Goal: Information Seeking & Learning: Learn about a topic

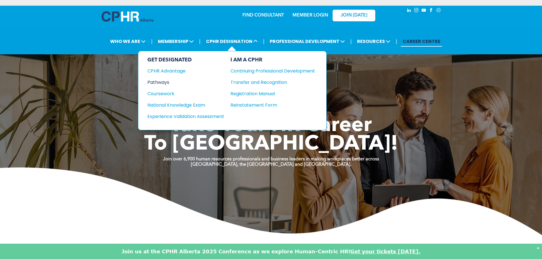
click at [169, 81] on div "Pathways" at bounding box center [181, 82] width 69 height 7
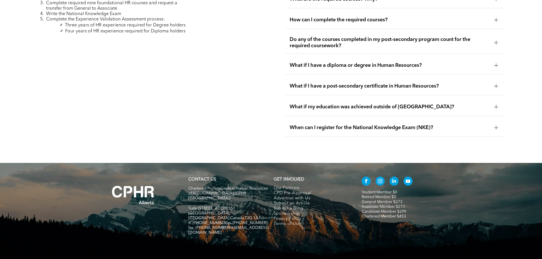
scroll to position [1645, 0]
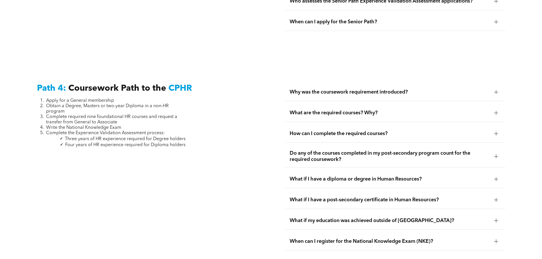
click at [497, 239] on div at bounding box center [496, 241] width 4 height 4
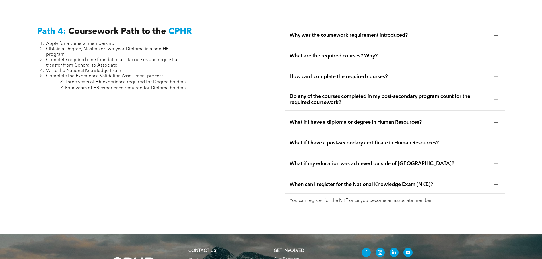
click at [493, 180] on div at bounding box center [496, 184] width 9 height 9
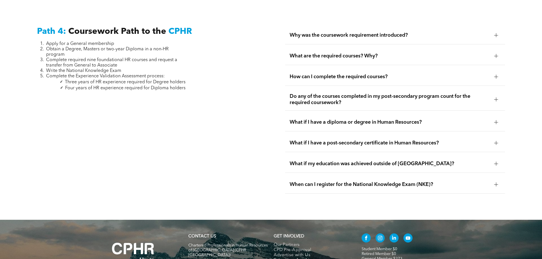
click at [498, 52] on div at bounding box center [496, 56] width 9 height 9
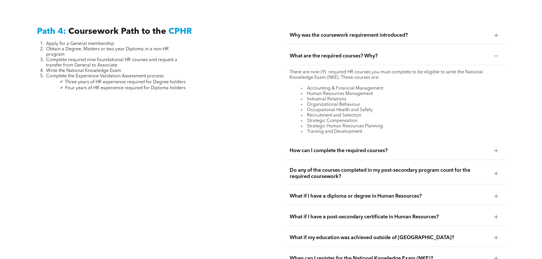
click at [496, 52] on div at bounding box center [496, 56] width 9 height 9
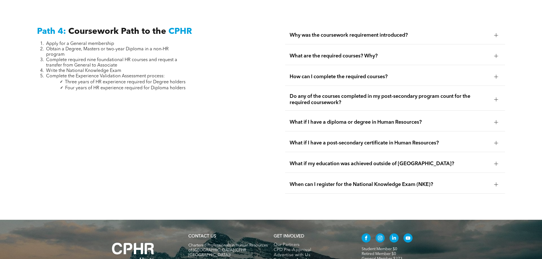
click at [496, 75] on div at bounding box center [496, 77] width 4 height 4
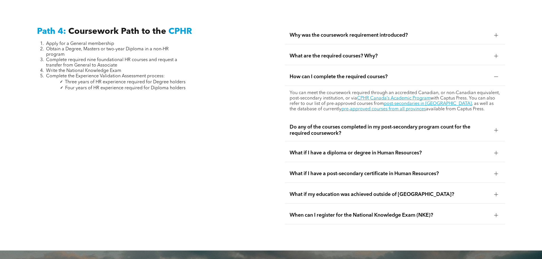
click at [496, 75] on div at bounding box center [496, 77] width 4 height 4
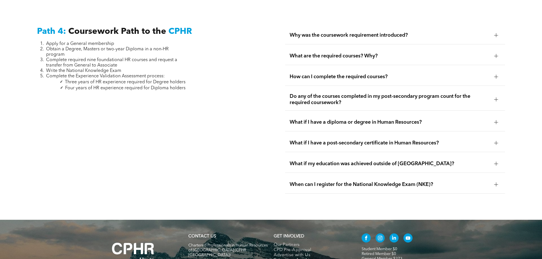
click at [494, 118] on div at bounding box center [496, 122] width 9 height 9
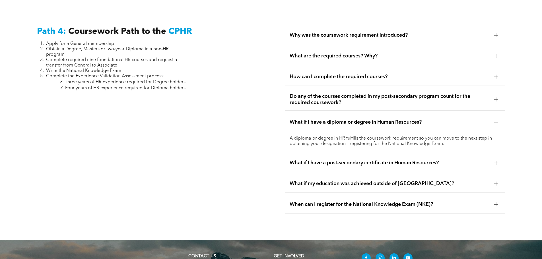
click at [497, 120] on div at bounding box center [496, 122] width 4 height 4
